Goal: Navigation & Orientation: Find specific page/section

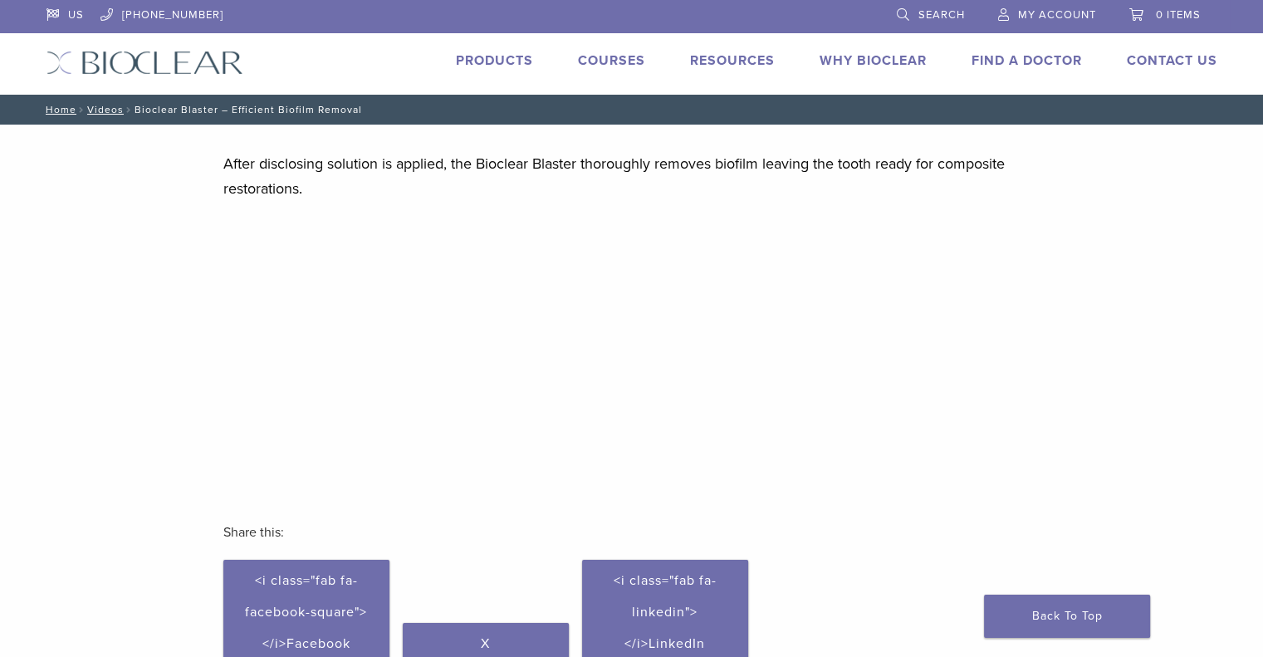
click at [498, 57] on link "Products" at bounding box center [494, 60] width 77 height 17
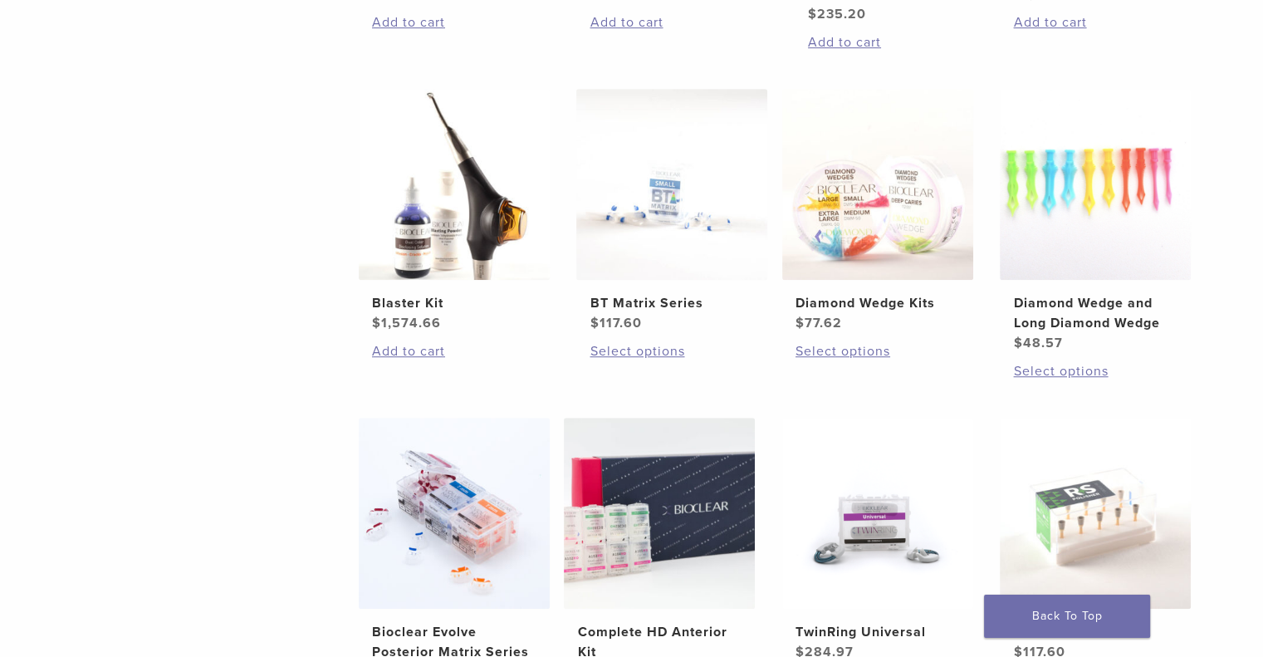
scroll to position [923, 0]
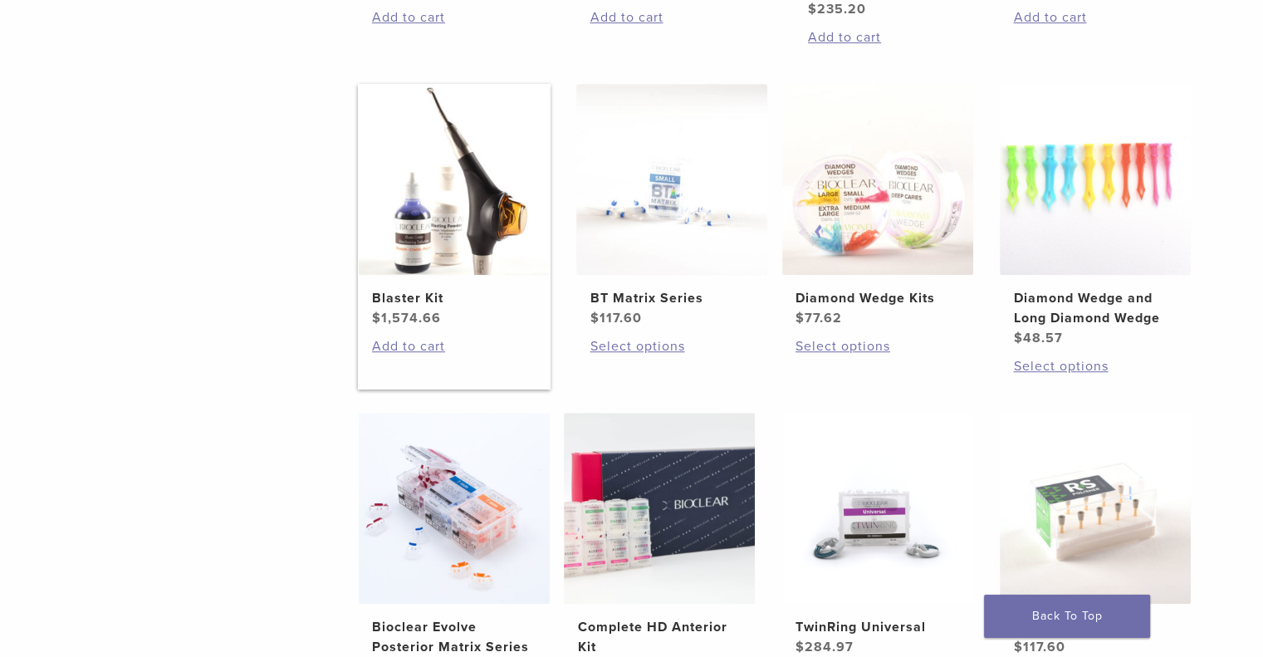
click at [403, 291] on h2 "Blaster Kit" at bounding box center [454, 298] width 164 height 20
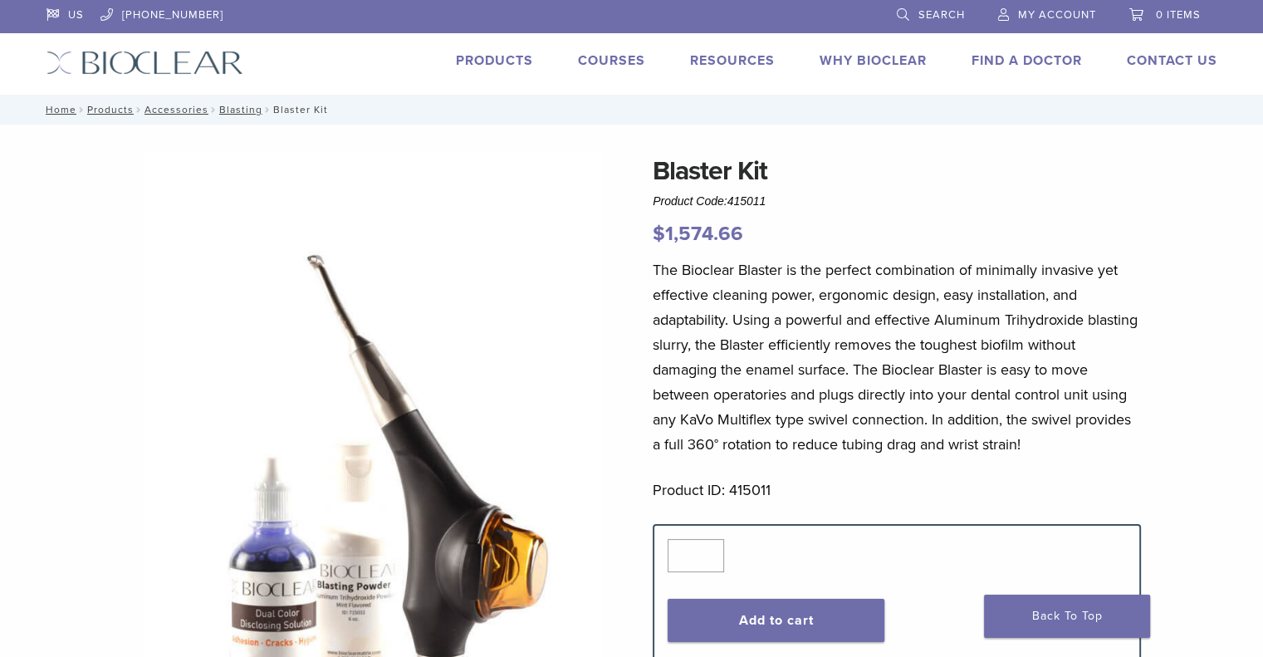
click at [487, 64] on link "Products" at bounding box center [494, 60] width 77 height 17
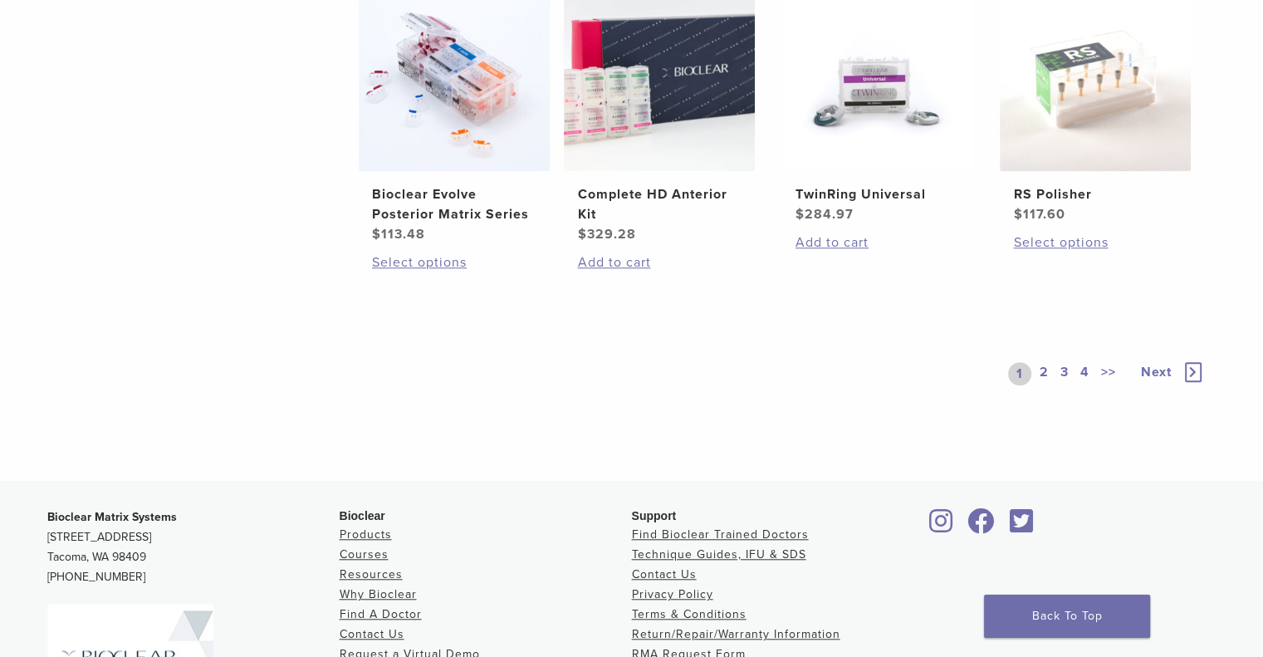
scroll to position [1339, 0]
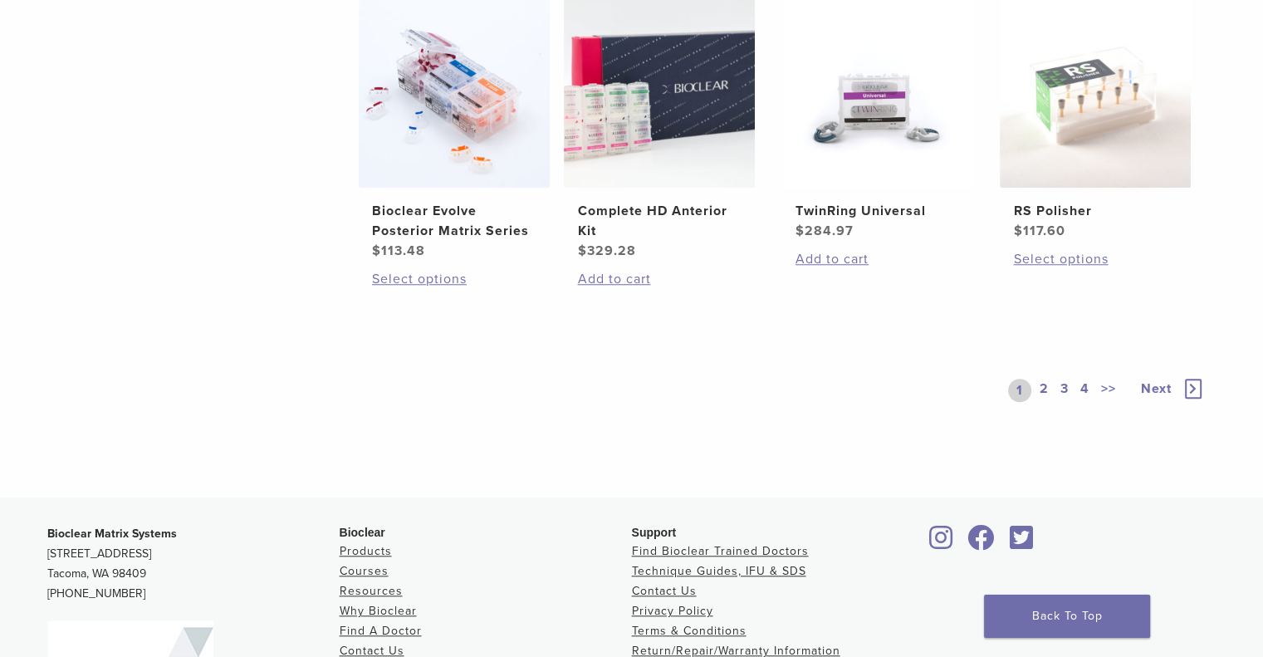
click at [1189, 383] on icon at bounding box center [1193, 389] width 17 height 20
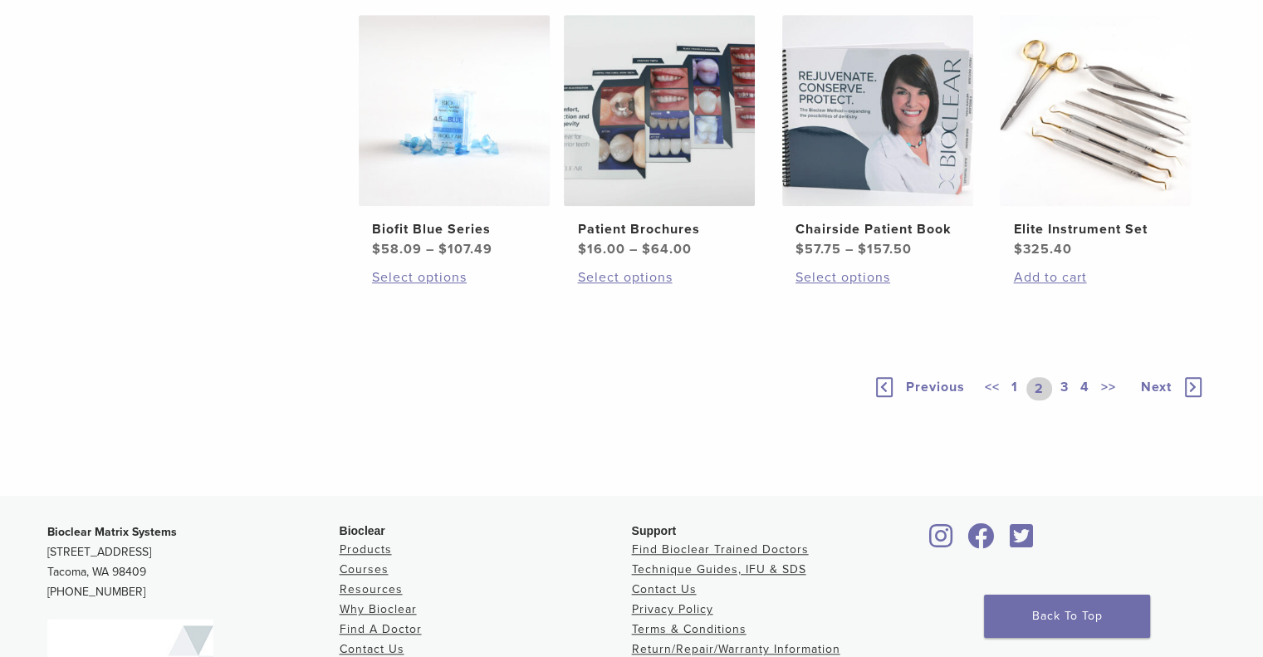
scroll to position [1323, 0]
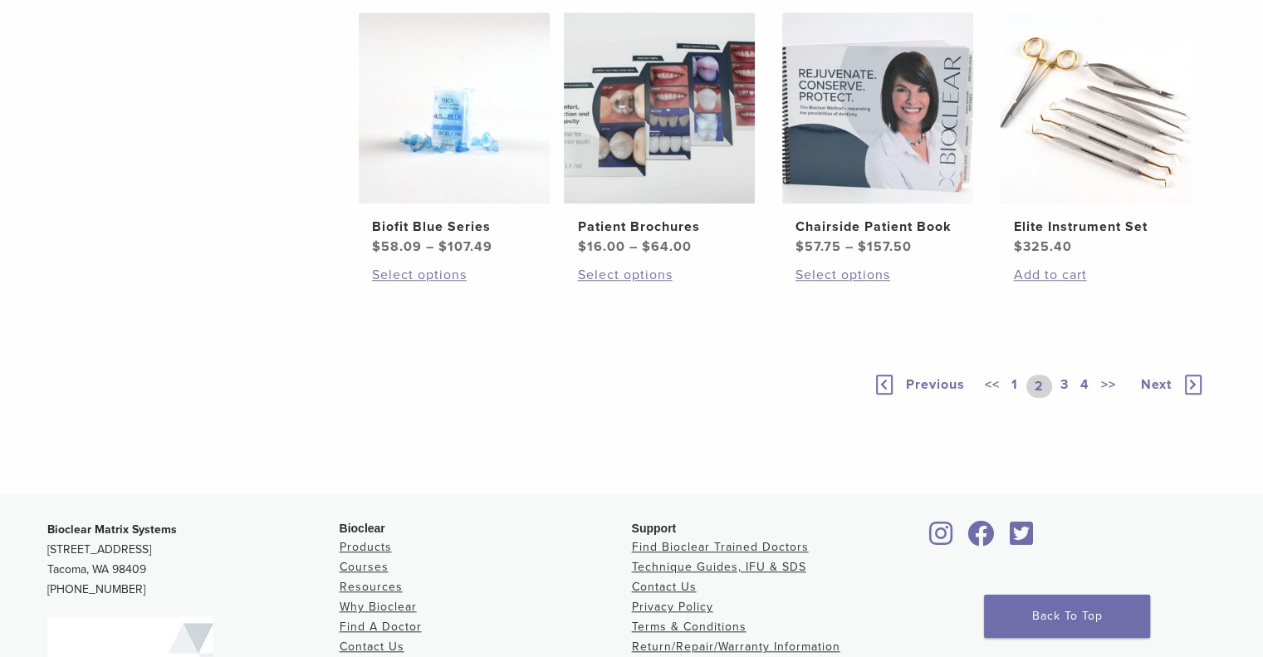
click at [1065, 379] on link "3" at bounding box center [1064, 385] width 15 height 23
